Goal: Check status: Check status

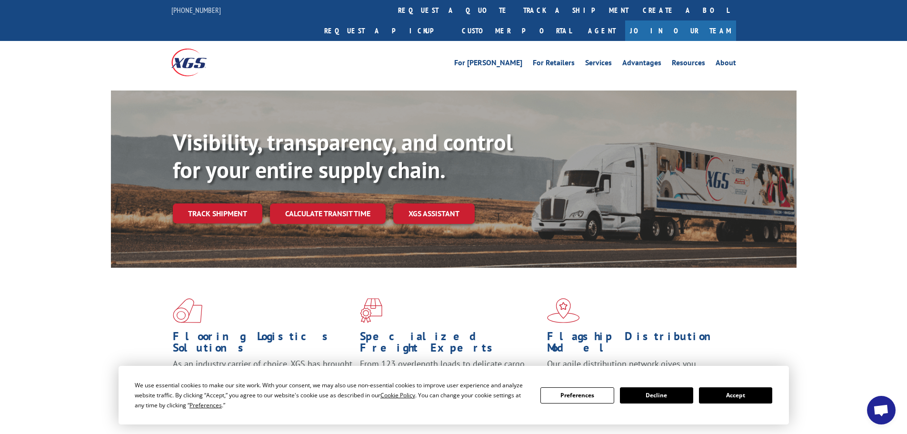
drag, startPoint x: 738, startPoint y: 391, endPoint x: 777, endPoint y: 390, distance: 38.6
click at [739, 391] on button "Accept" at bounding box center [735, 395] width 73 height 16
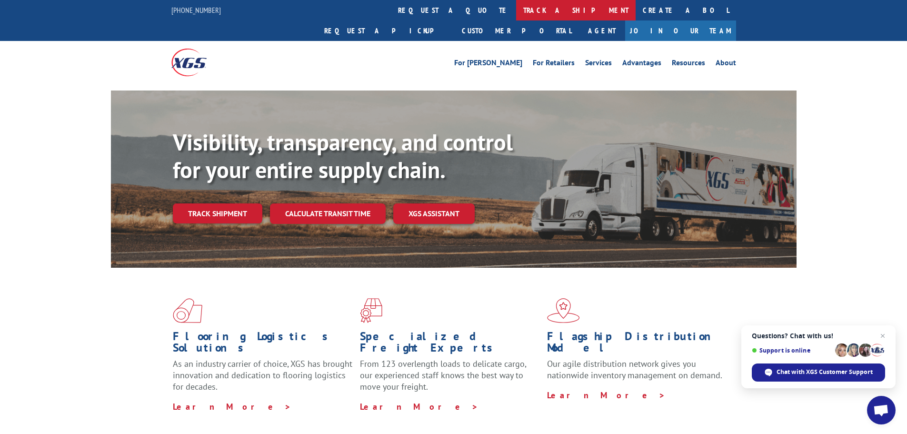
click at [516, 13] on link "track a shipment" at bounding box center [576, 10] width 120 height 20
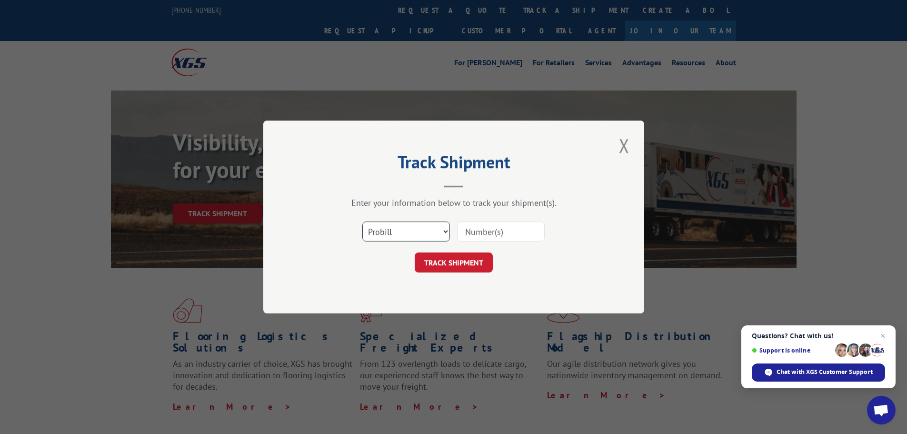
click at [415, 234] on select "Select category... Probill BOL PO" at bounding box center [406, 231] width 88 height 20
select select "po"
click at [362, 221] on select "Select category... Probill BOL PO" at bounding box center [406, 231] width 88 height 20
paste input "12536610"
type input "12536610"
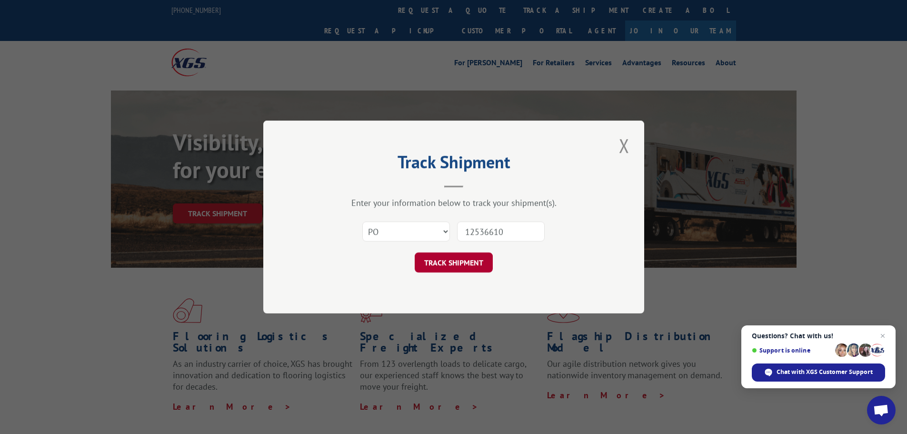
click at [444, 260] on button "TRACK SHIPMENT" at bounding box center [454, 262] width 78 height 20
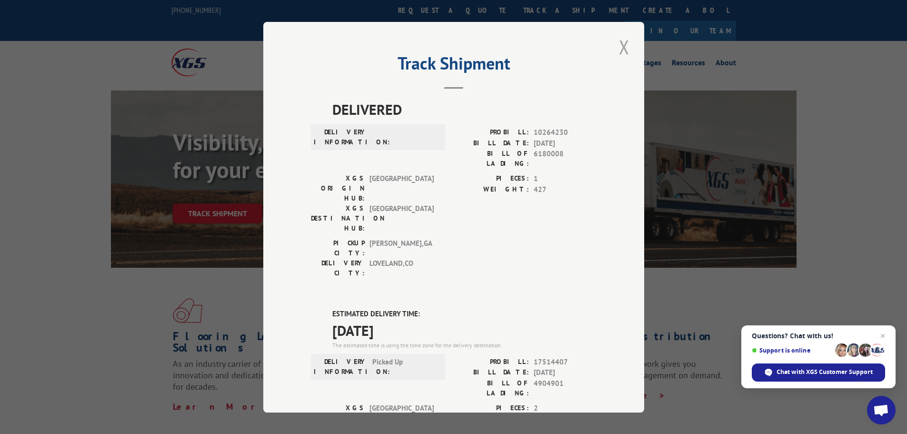
click at [620, 48] on button "Close modal" at bounding box center [624, 47] width 16 height 26
